Goal: Task Accomplishment & Management: Use online tool/utility

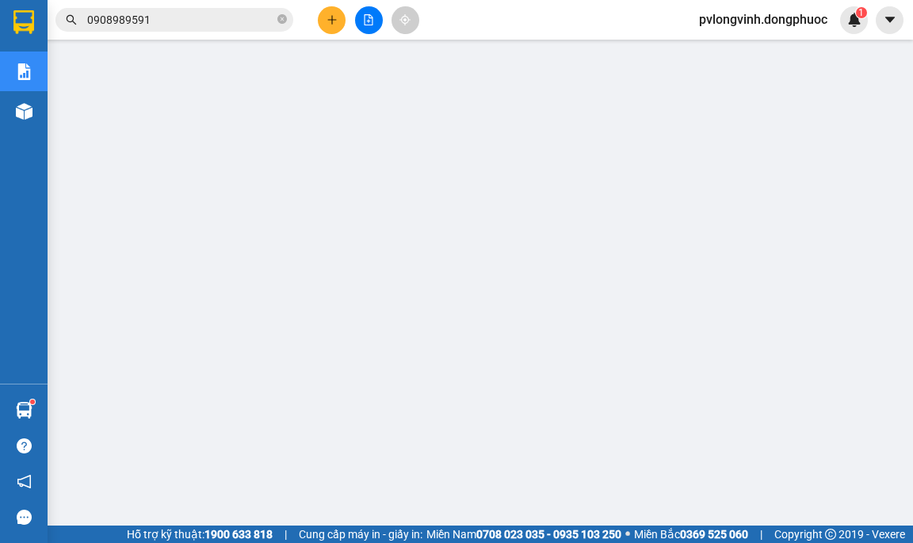
click at [367, 28] on button at bounding box center [369, 20] width 28 height 28
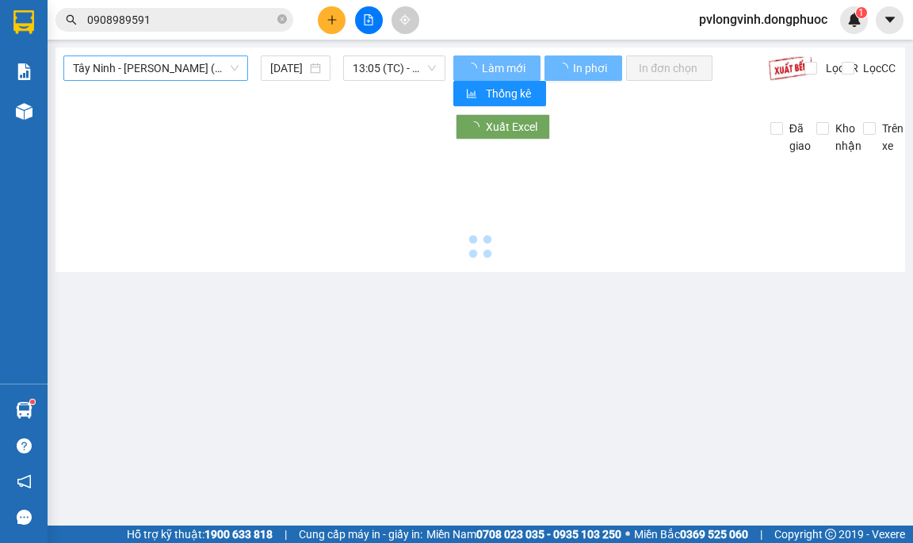
click at [120, 68] on span "Tây Ninh - [PERSON_NAME] (vip)" at bounding box center [156, 68] width 166 height 24
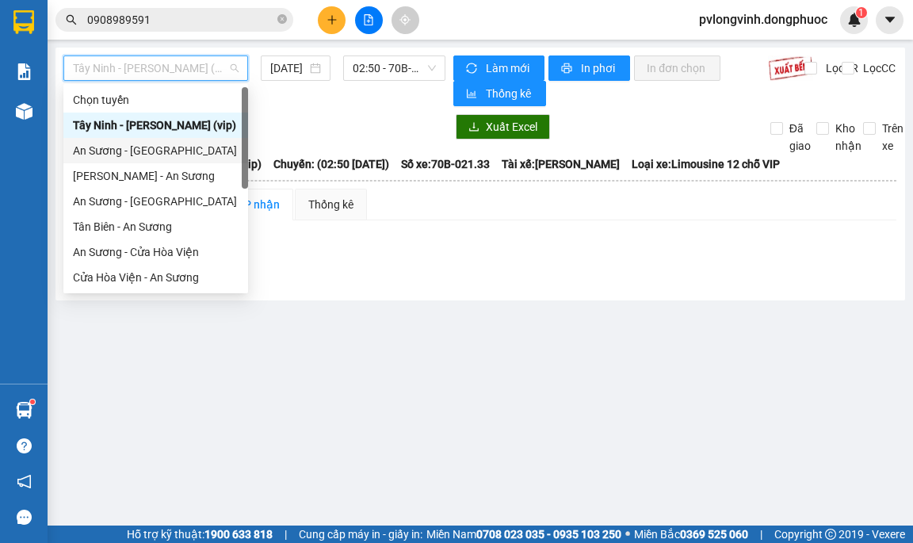
click at [154, 152] on div "An Sương - [GEOGRAPHIC_DATA]" at bounding box center [156, 150] width 166 height 17
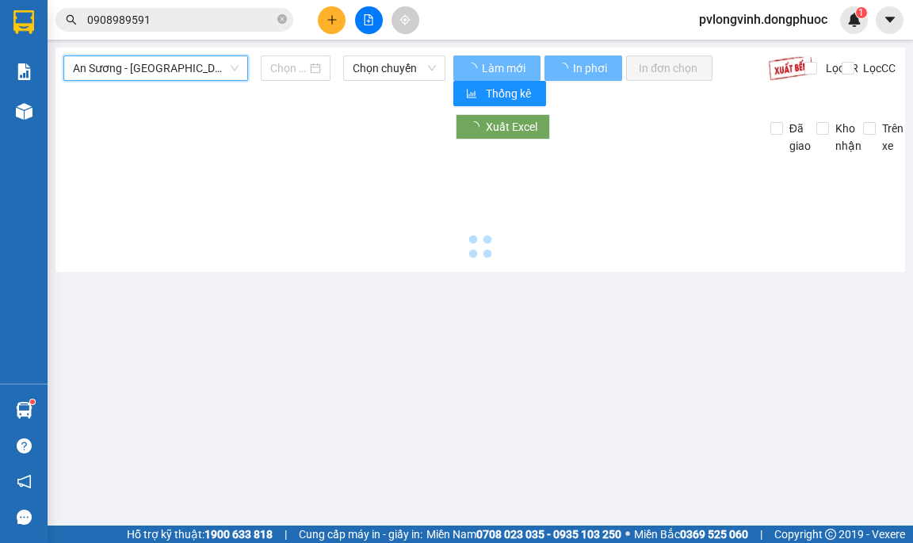
type input "[DATE]"
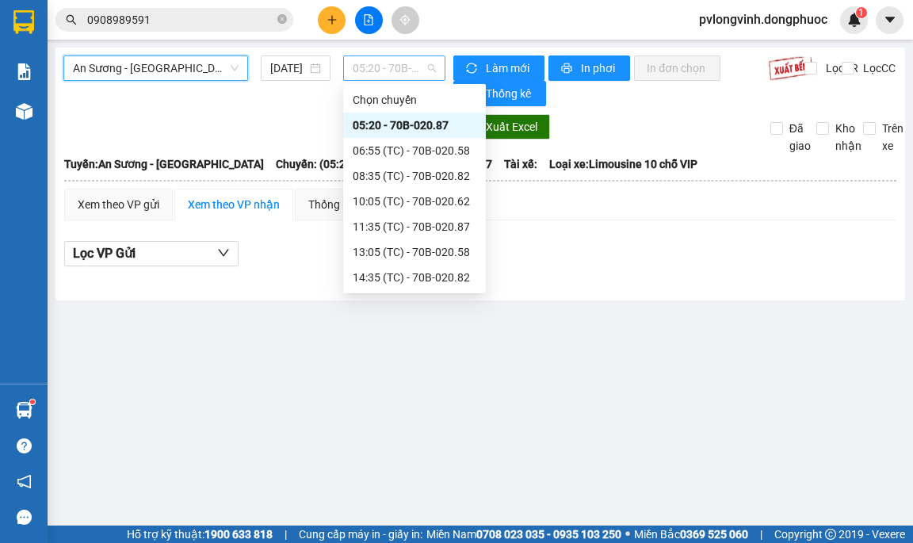
click at [370, 65] on span "05:20 - 70B-020.87" at bounding box center [394, 68] width 83 height 24
click at [400, 276] on div "14:35 (TC) - 70B-020.82" at bounding box center [415, 277] width 124 height 17
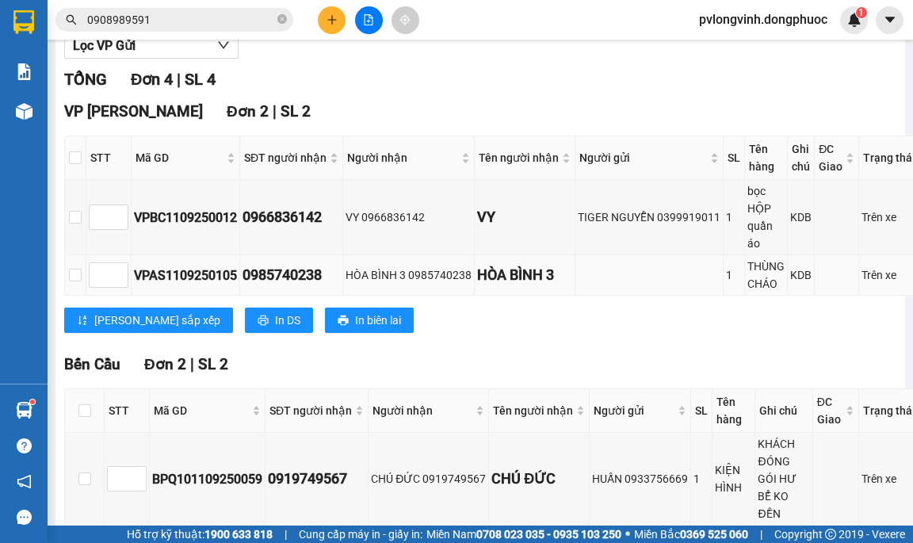
scroll to position [59, 0]
